Goal: Task Accomplishment & Management: Manage account settings

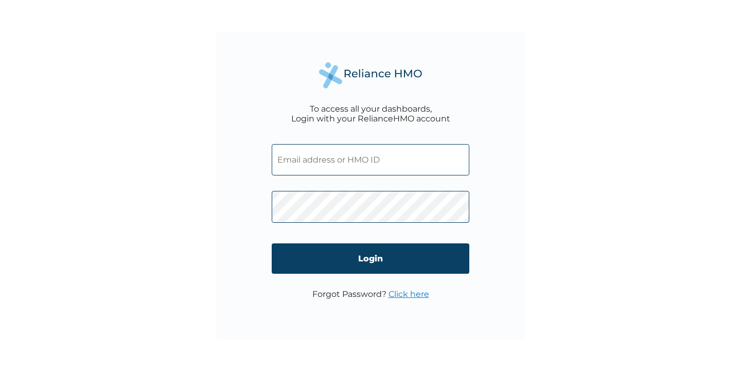
click at [300, 164] on input "text" at bounding box center [370, 159] width 197 height 31
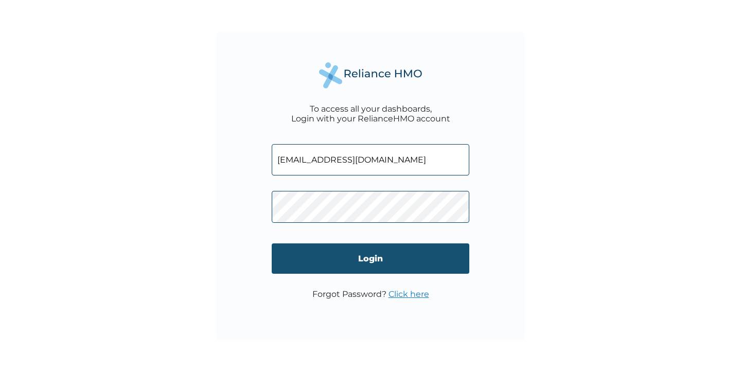
type input "[EMAIL_ADDRESS][DOMAIN_NAME]"
click at [360, 256] on input "Login" at bounding box center [370, 258] width 197 height 30
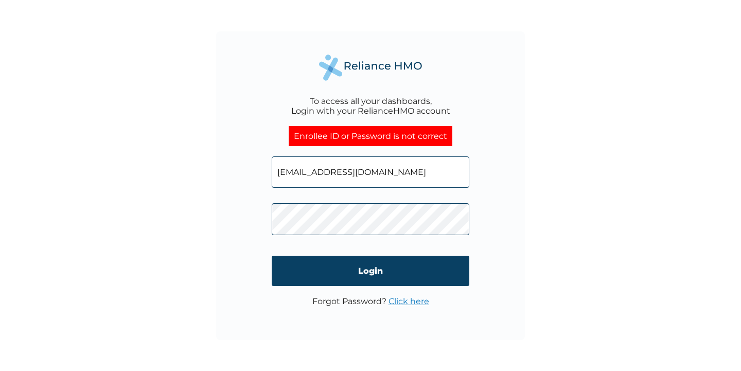
drag, startPoint x: 400, startPoint y: 170, endPoint x: 279, endPoint y: 175, distance: 121.0
paste input "AEL/10129/A"
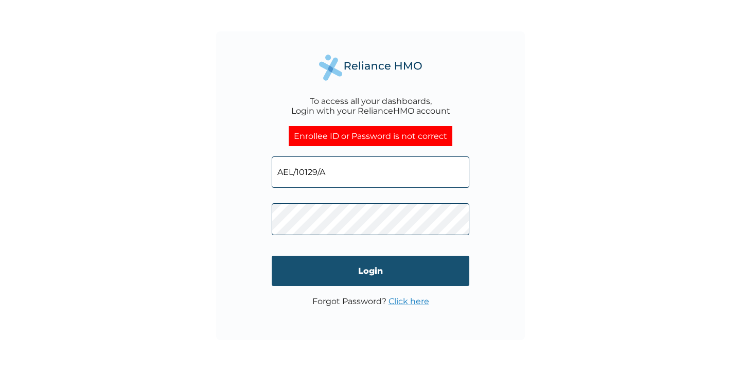
type input "AEL/10129/A"
click at [367, 271] on input "Login" at bounding box center [370, 271] width 197 height 30
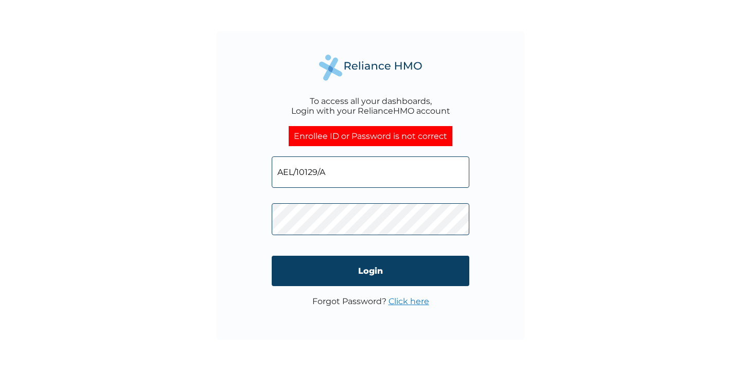
click at [405, 302] on link "Click here" at bounding box center [408, 301] width 41 height 10
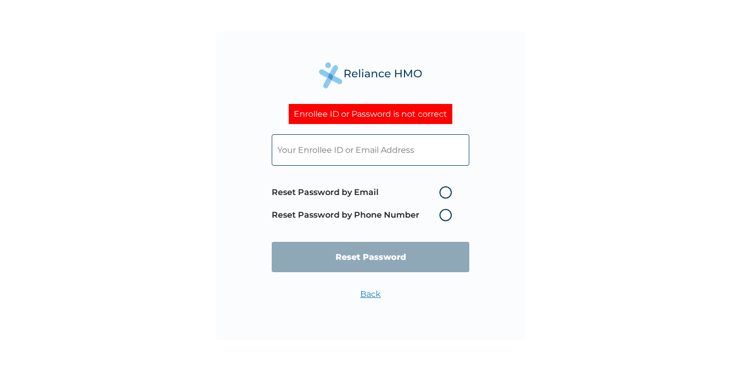
click at [440, 193] on label "Reset Password by Email" at bounding box center [364, 192] width 185 height 12
click at [440, 193] on input "Reset Password by Email" at bounding box center [433, 192] width 16 height 16
radio input "true"
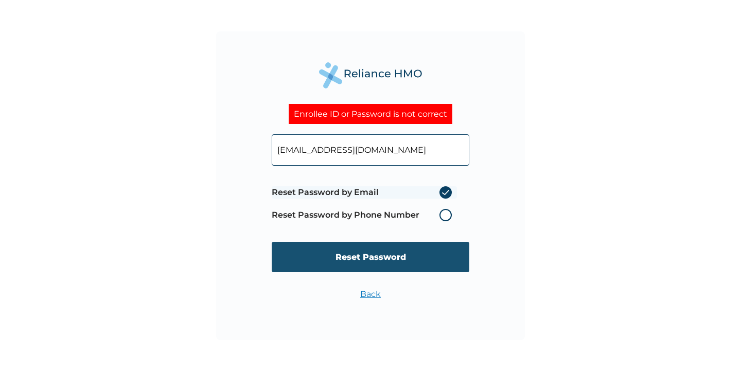
type input "[EMAIL_ADDRESS][DOMAIN_NAME]"
click at [350, 259] on input "Reset Password" at bounding box center [370, 257] width 197 height 30
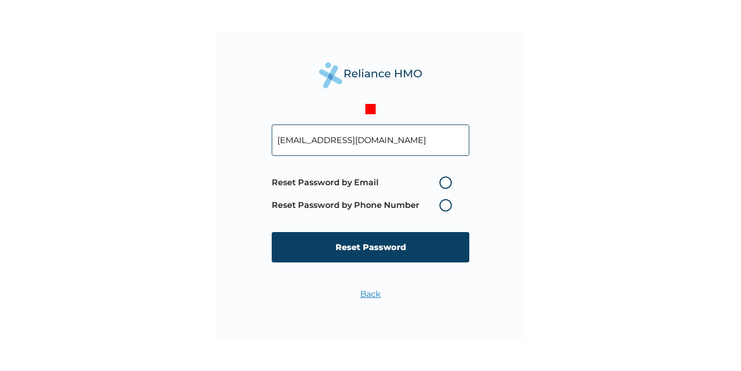
type input "[EMAIL_ADDRESS][DOMAIN_NAME]"
click at [443, 183] on label "Reset Password by Email" at bounding box center [364, 182] width 185 height 12
click at [441, 183] on input "Reset Password by Email" at bounding box center [433, 182] width 16 height 16
radio input "true"
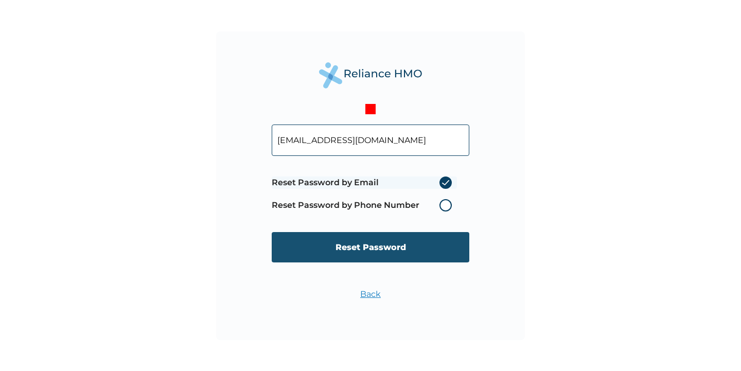
click at [378, 249] on input "Reset Password" at bounding box center [370, 247] width 197 height 30
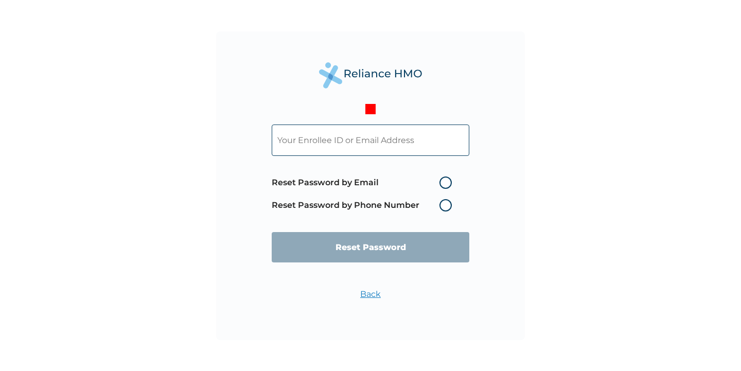
click at [447, 183] on label "Reset Password by Email" at bounding box center [364, 182] width 185 height 12
click at [441, 183] on input "Reset Password by Email" at bounding box center [433, 182] width 16 height 16
radio input "true"
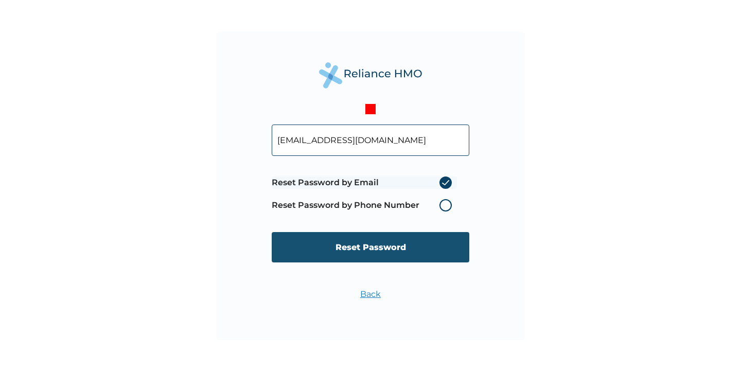
type input "[EMAIL_ADDRESS][DOMAIN_NAME]"
click at [371, 249] on input "Reset Password" at bounding box center [370, 247] width 197 height 30
